Goal: Check status: Check status

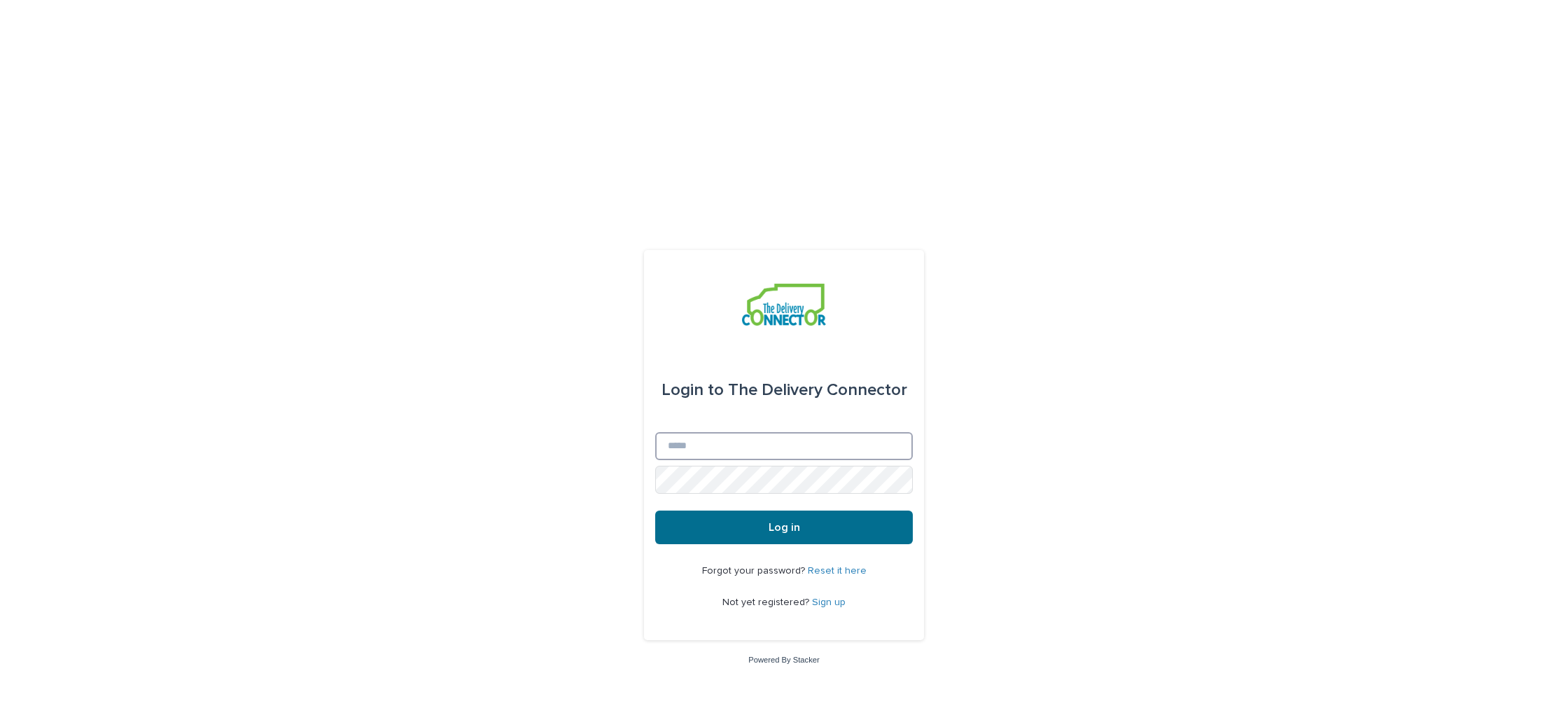
type input "**********"
click at [750, 511] on button "Log in" at bounding box center [784, 528] width 258 height 34
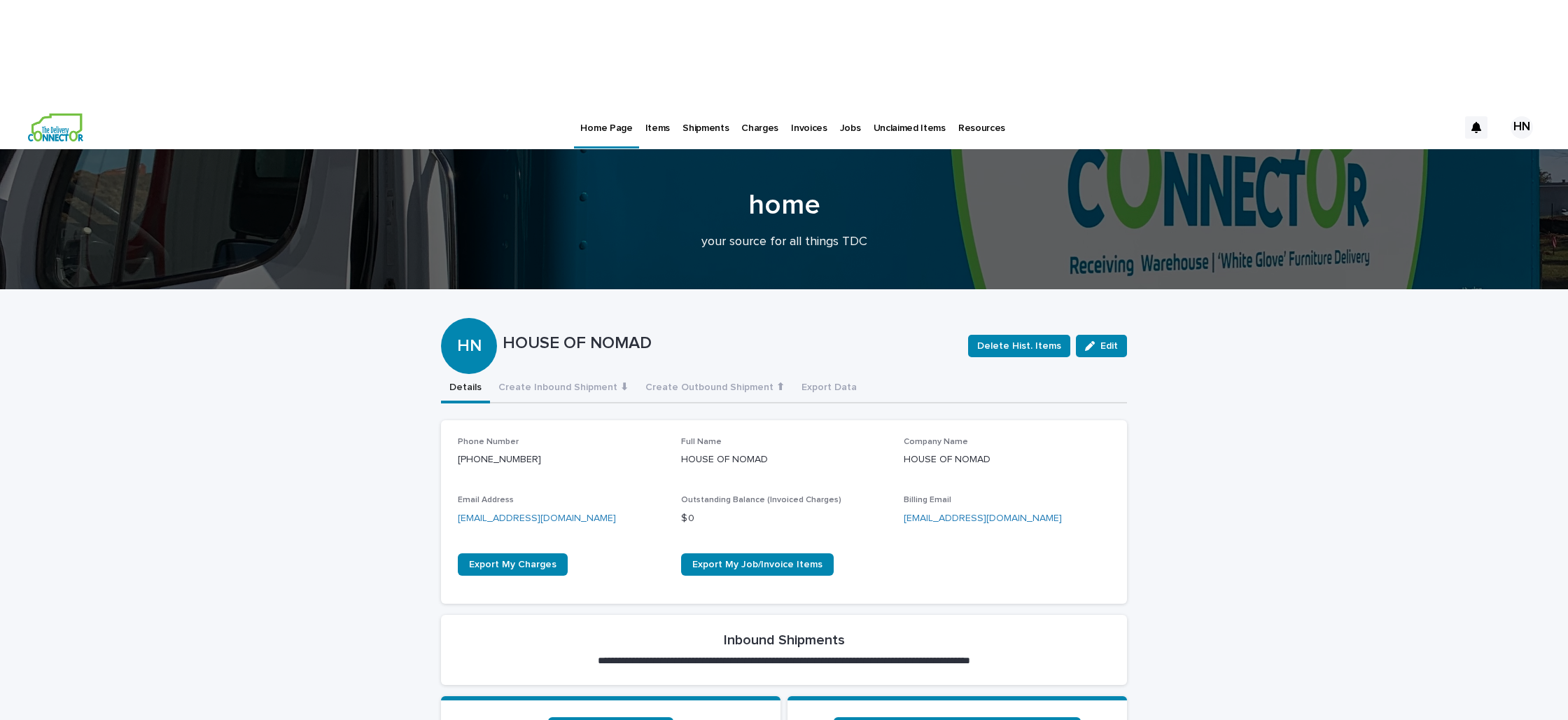
click at [647, 105] on p "Items" at bounding box center [658, 120] width 25 height 29
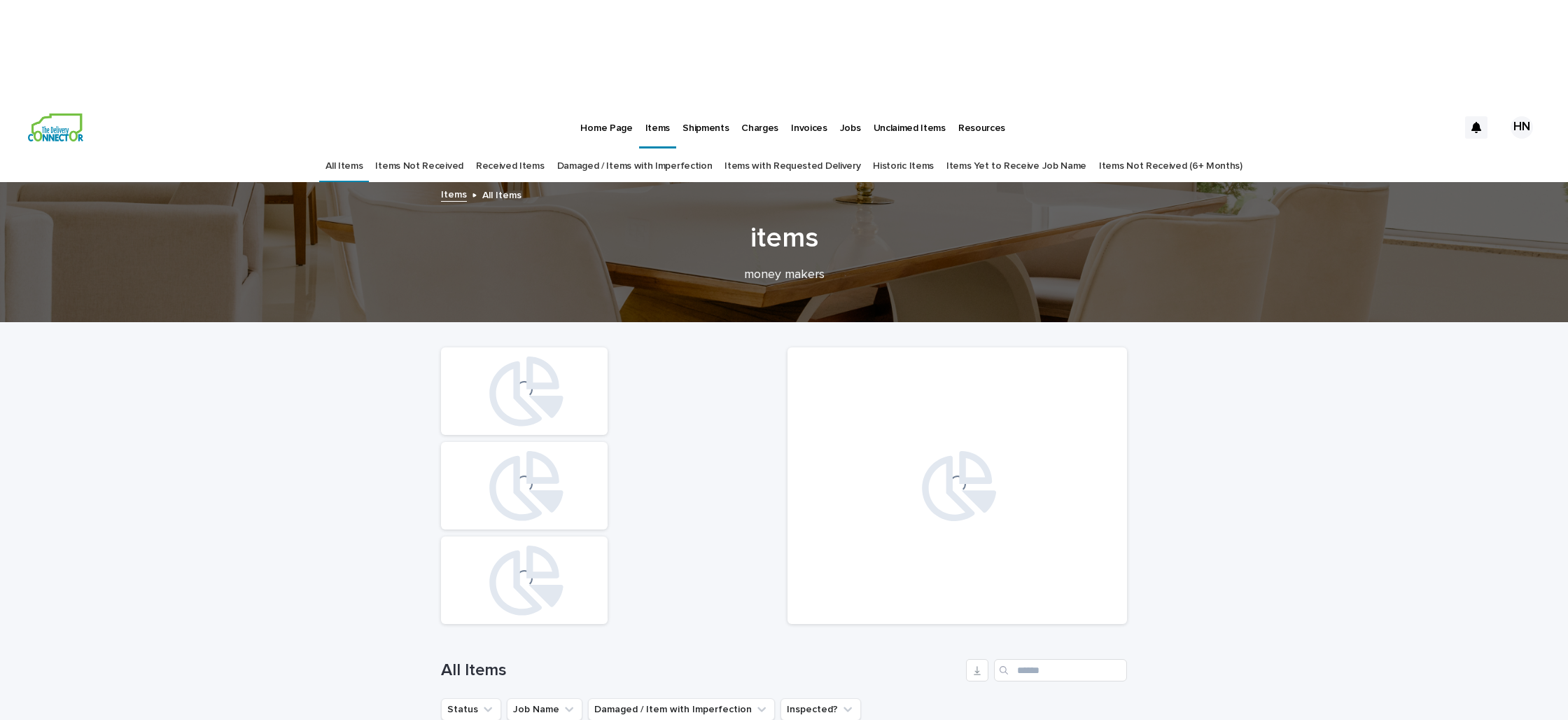
click at [522, 150] on link "Received Items" at bounding box center [510, 166] width 69 height 33
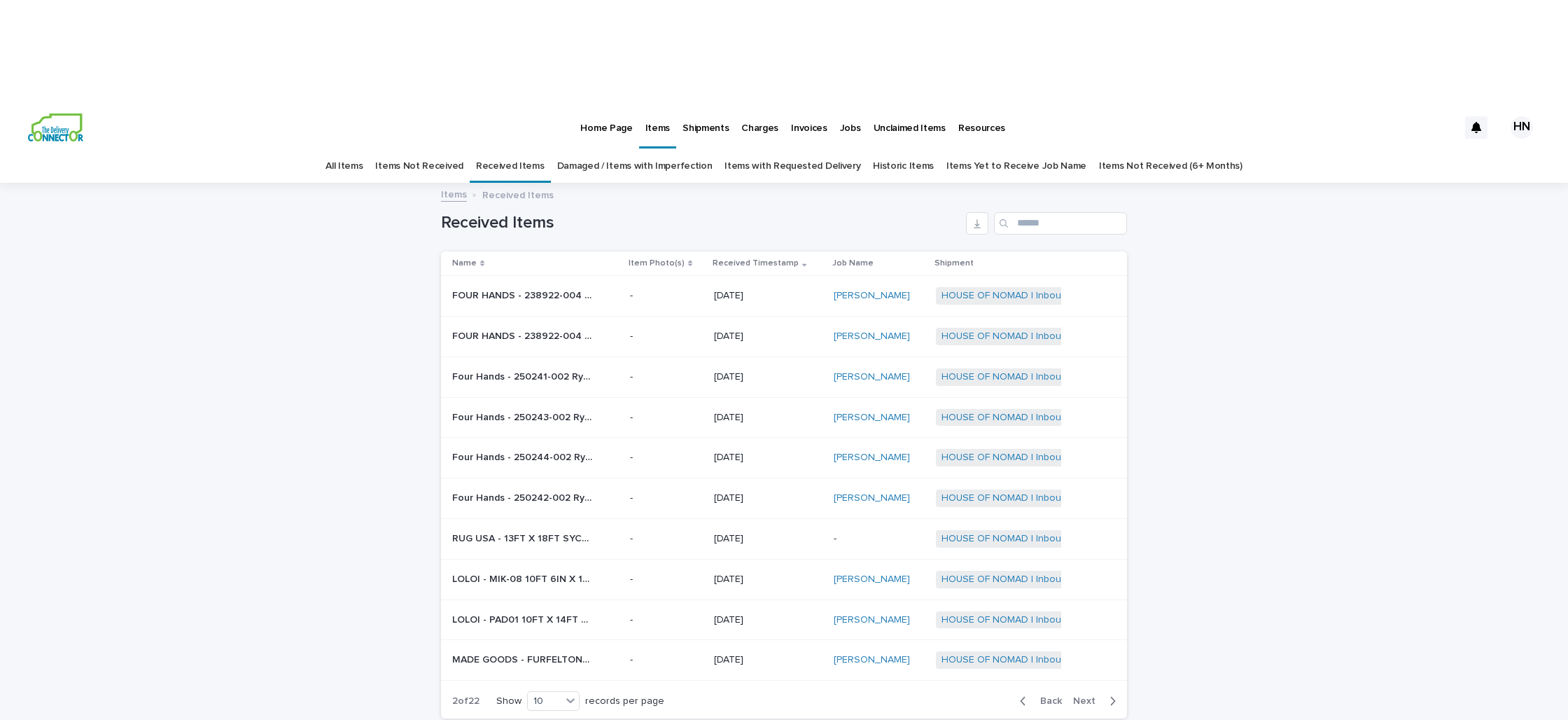
click at [1091, 696] on span "Next" at bounding box center [1089, 701] width 31 height 10
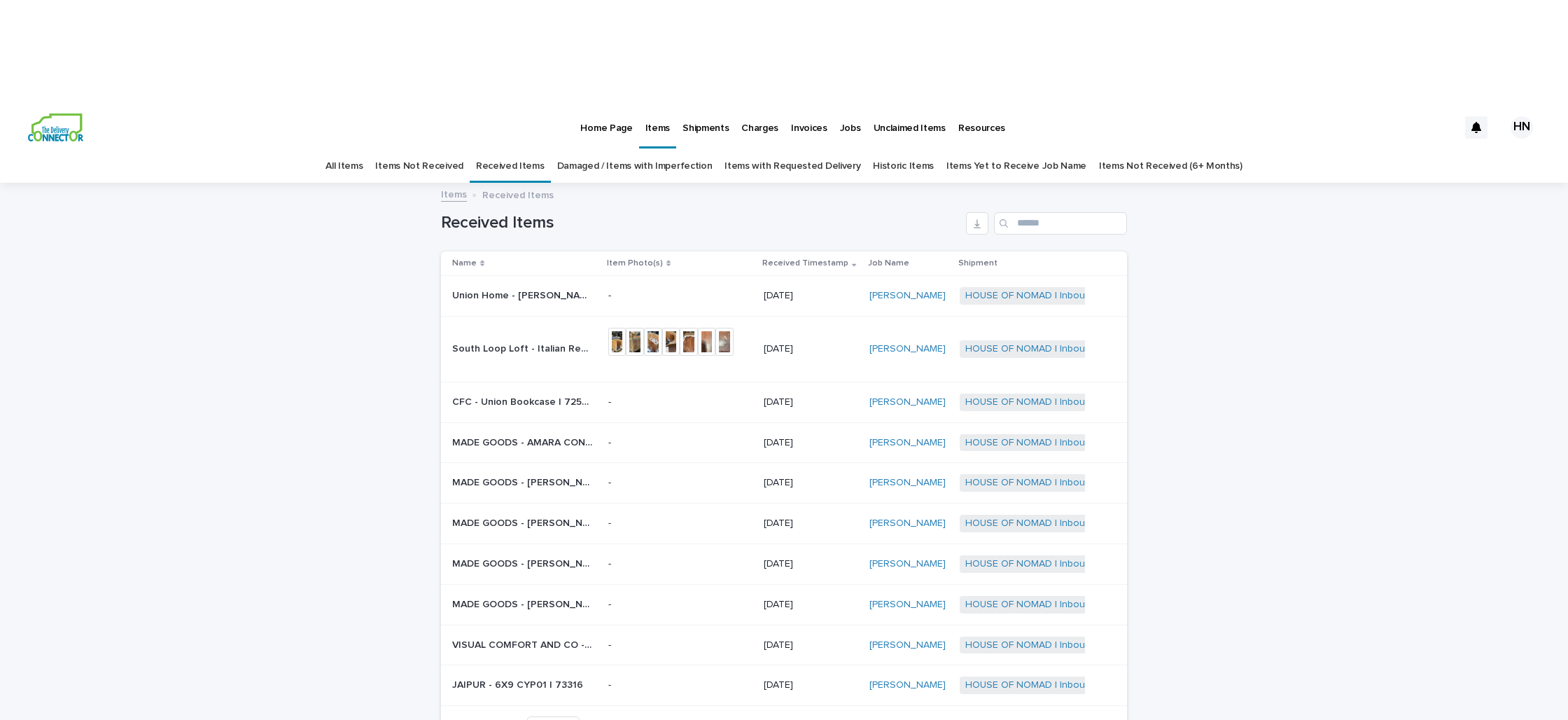
click at [1044, 708] on div "Back Next" at bounding box center [1067, 725] width 118 height 35
click at [1044, 719] on span "Back" at bounding box center [1047, 726] width 30 height 10
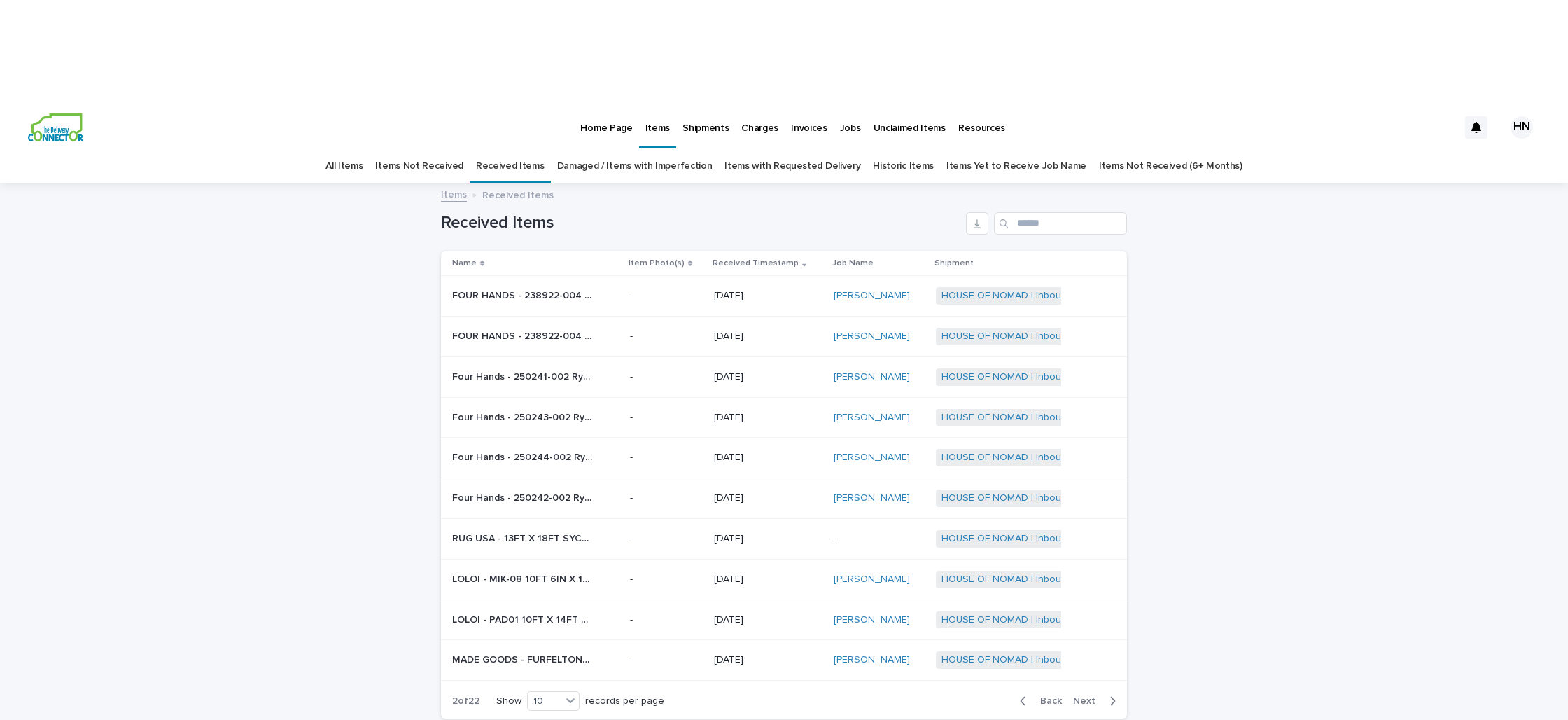
click at [499, 530] on p "RUG USA - 13FT X 18FT SYCAMORE RUG | 74211" at bounding box center [524, 537] width 143 height 15
